Goal: Task Accomplishment & Management: Complete application form

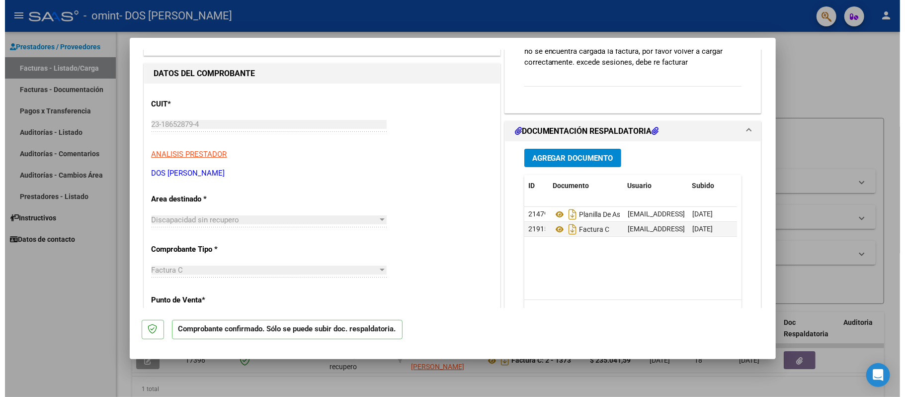
scroll to position [74, 0]
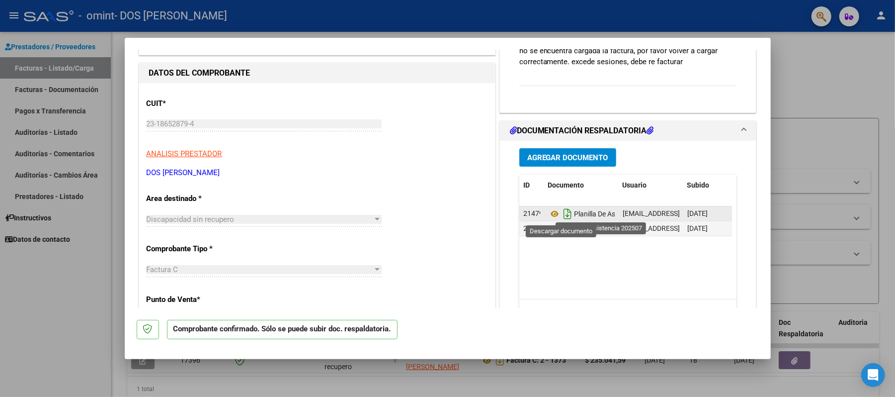
click at [564, 210] on icon "Descargar documento" at bounding box center [567, 214] width 13 height 16
click at [561, 232] on icon "Descargar documento" at bounding box center [567, 229] width 13 height 16
click at [314, 18] on div at bounding box center [447, 198] width 895 height 397
type input "$ 0,00"
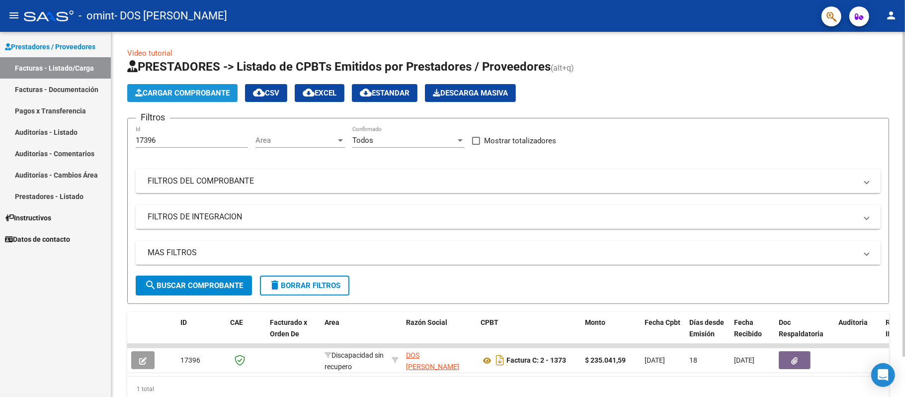
click at [217, 92] on span "Cargar Comprobante" at bounding box center [182, 92] width 94 height 9
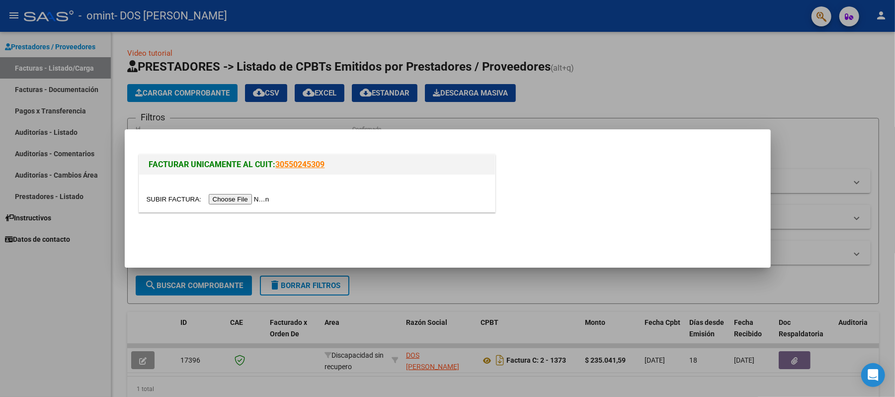
click at [661, 66] on div at bounding box center [447, 198] width 895 height 397
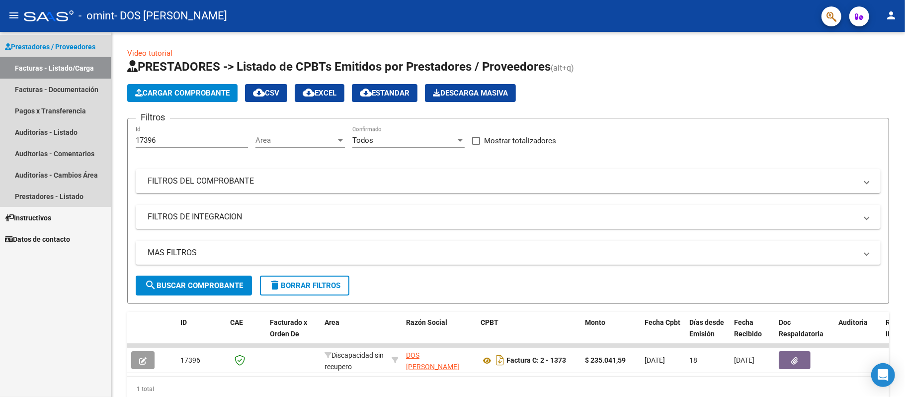
click at [54, 64] on link "Facturas - Listado/Carga" at bounding box center [55, 67] width 111 height 21
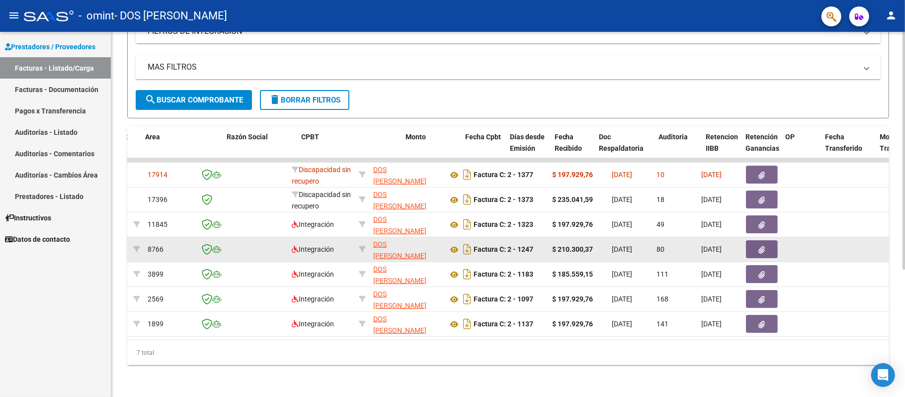
scroll to position [0, 32]
